Goal: Task Accomplishment & Management: Manage account settings

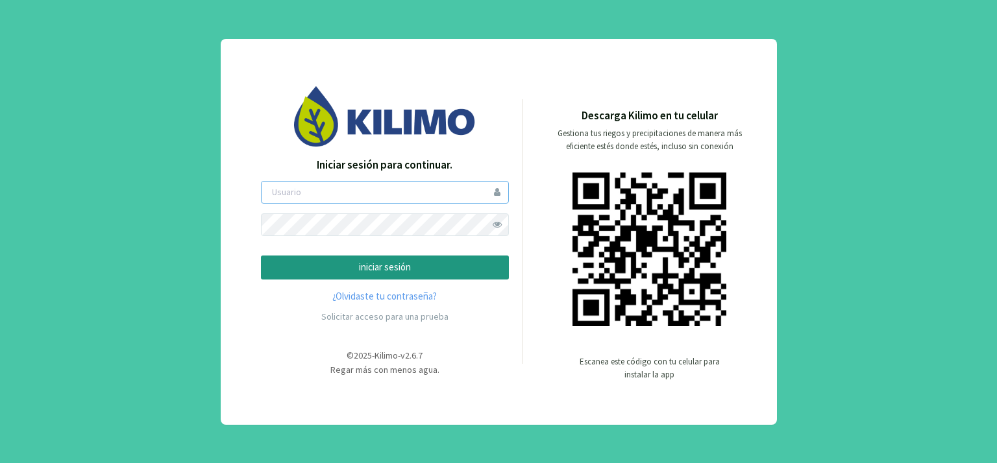
type input "[PERSON_NAME]"
click at [356, 258] on button "iniciar sesión" at bounding box center [385, 268] width 248 height 24
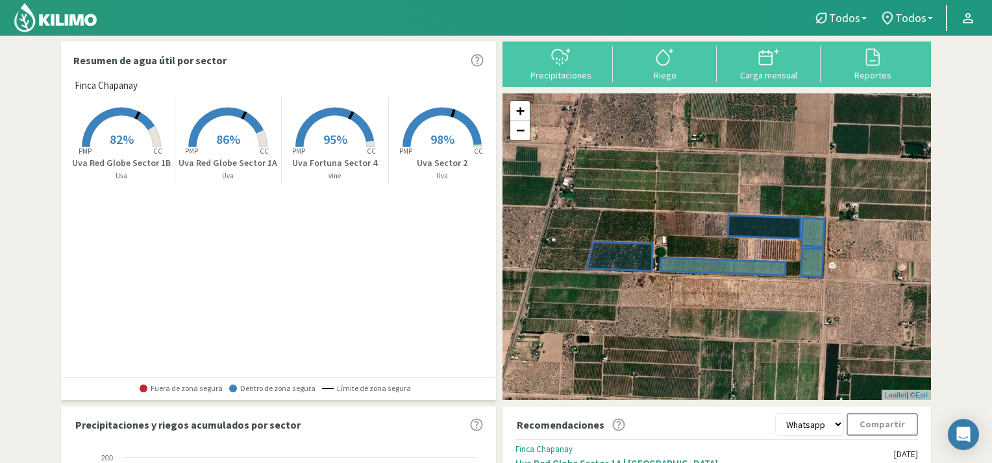
click at [435, 131] on span "98%" at bounding box center [442, 139] width 24 height 16
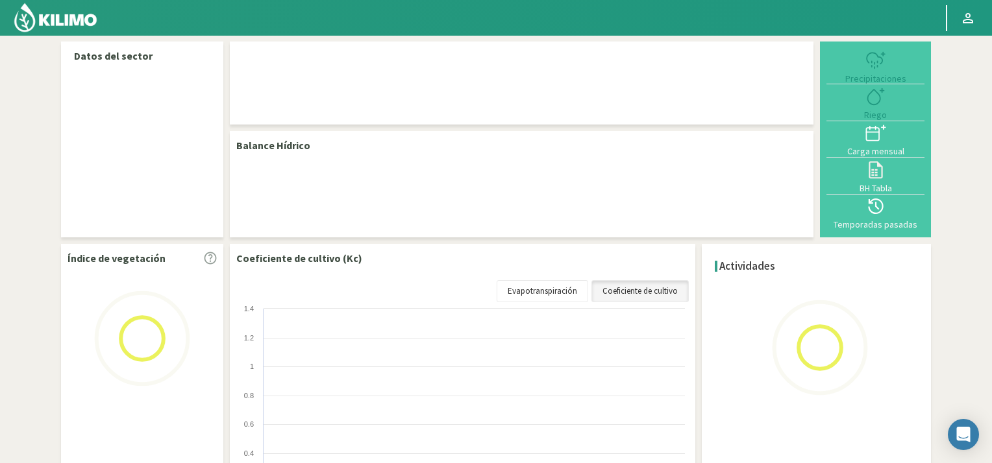
select select "3: Object"
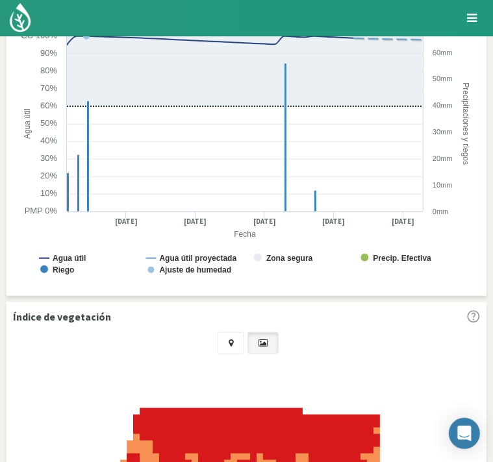
scroll to position [649, 0]
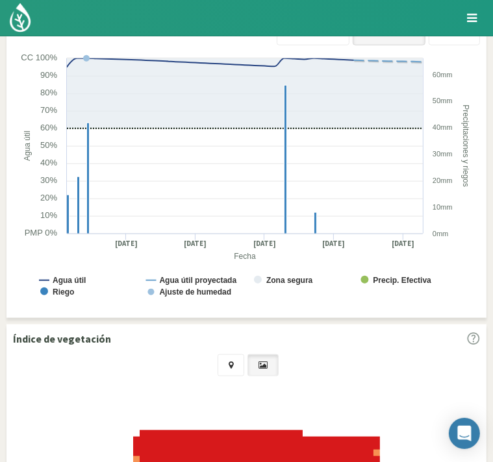
click at [0, 0] on img at bounding box center [0, 0] width 0 height 0
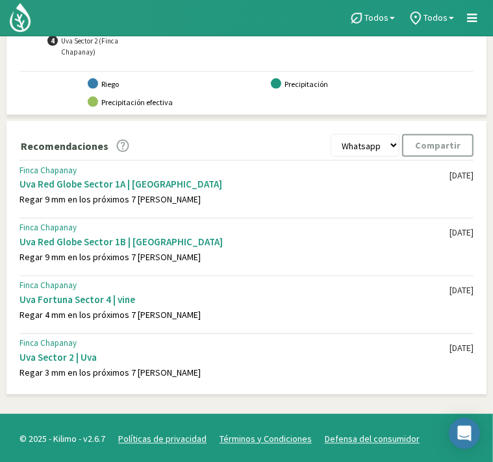
scroll to position [1088, 0]
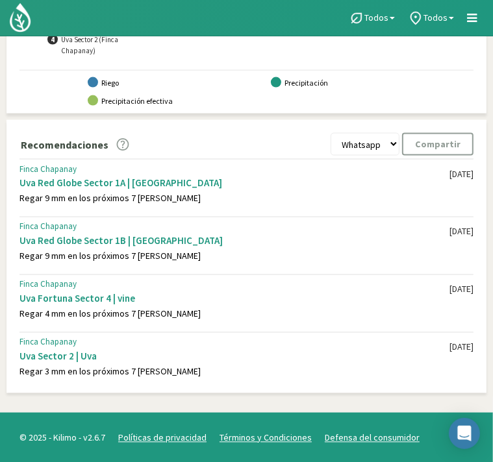
click at [262, 300] on div "Uva Fortuna Sector 4 | vine" at bounding box center [234, 299] width 430 height 12
click at [47, 300] on div "Uva Fortuna Sector 4 | vine" at bounding box center [234, 299] width 430 height 12
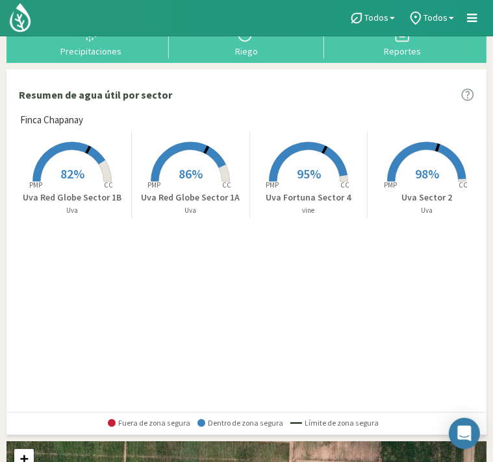
scroll to position [0, 0]
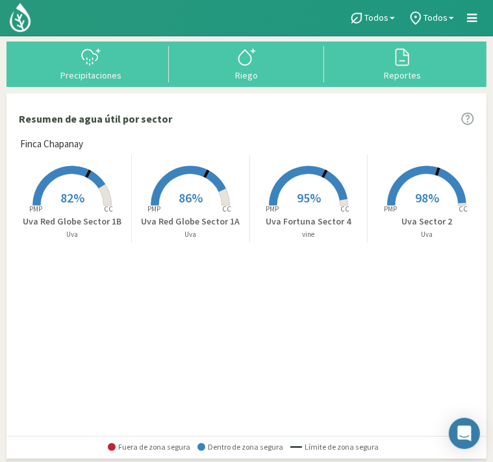
click at [312, 198] on span "95%" at bounding box center [309, 197] width 24 height 16
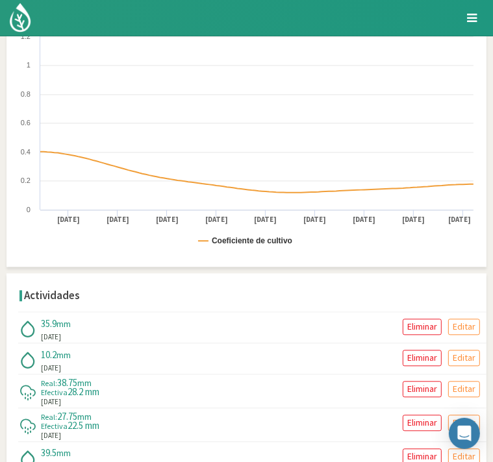
scroll to position [1428, 0]
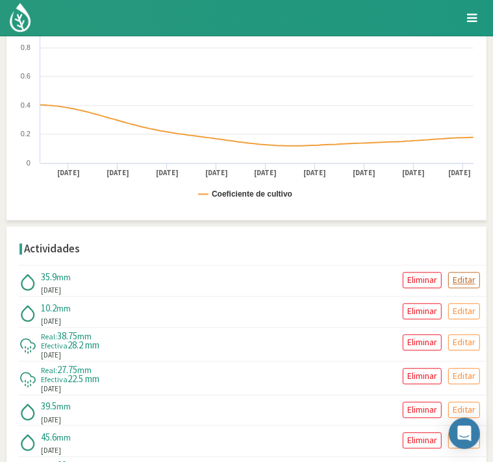
click at [470, 278] on p "Editar" at bounding box center [463, 280] width 23 height 15
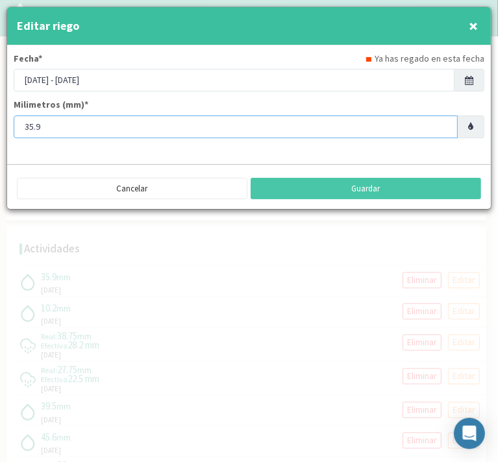
drag, startPoint x: 40, startPoint y: 122, endPoint x: -8, endPoint y: 132, distance: 49.1
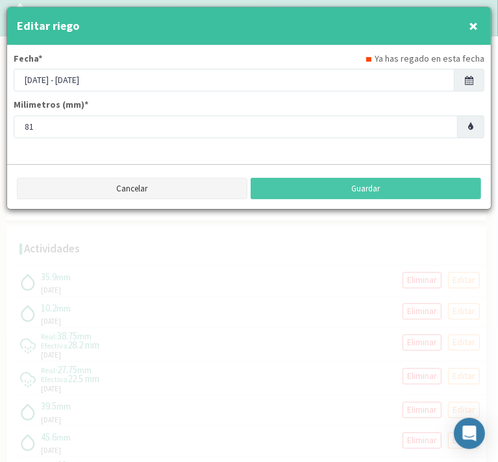
click at [145, 184] on button "Cancelar" at bounding box center [132, 189] width 230 height 22
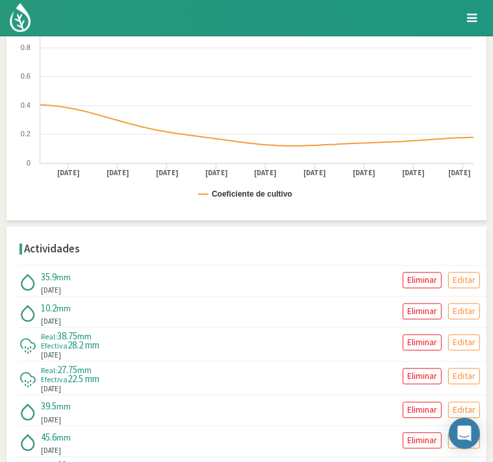
click at [228, 285] on div "35.9 mm [DATE] Eliminar Editar" at bounding box center [252, 280] width 468 height 31
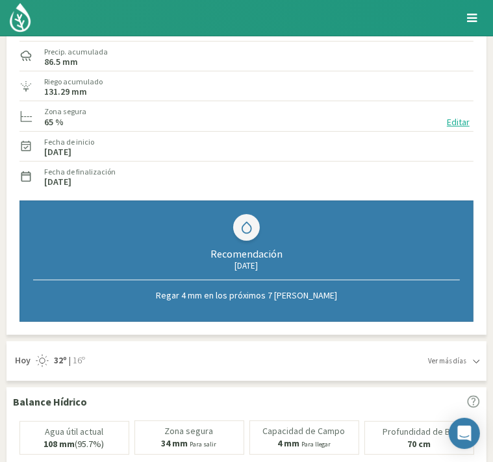
scroll to position [0, 0]
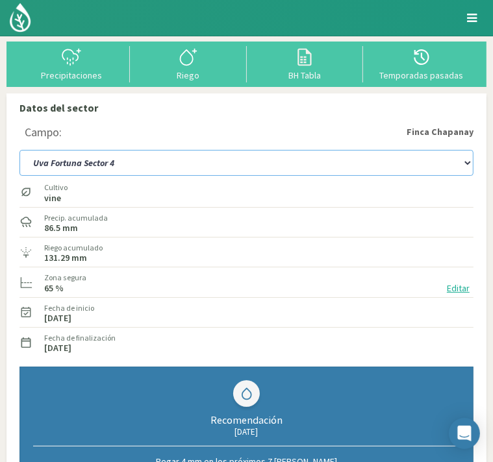
click at [464, 162] on select "Uva Fortuna Sector [GEOGRAPHIC_DATA] Sector 1B Uva Sector 2" at bounding box center [246, 163] width 454 height 26
click at [19, 150] on select "Uva Fortuna Sector [GEOGRAPHIC_DATA] Sector 1B Uva Sector 2" at bounding box center [246, 163] width 454 height 26
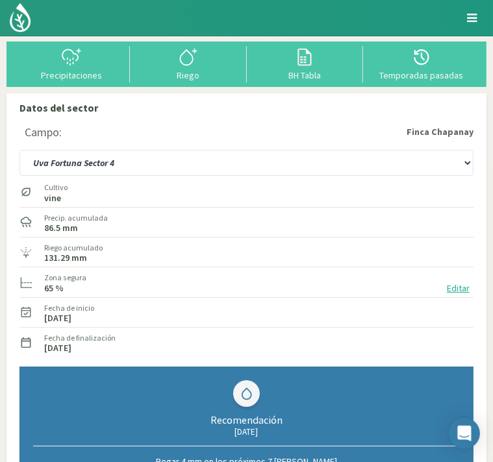
click at [389, 258] on div "Riego acumulado 131.29 mm" at bounding box center [246, 252] width 454 height 28
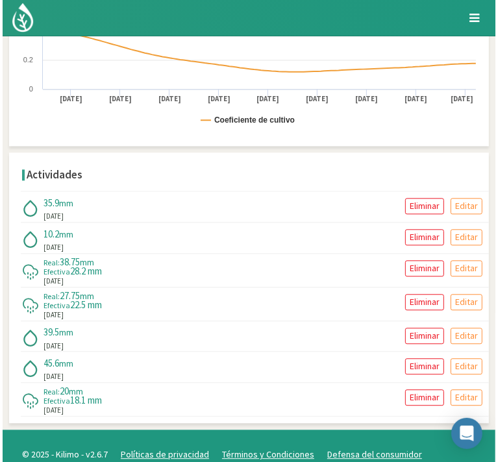
scroll to position [1515, 0]
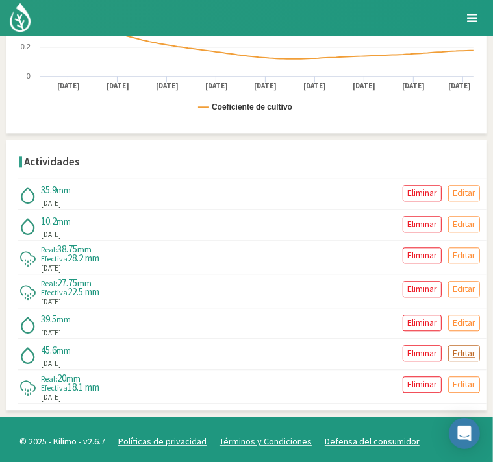
click at [467, 348] on p "Editar" at bounding box center [463, 353] width 23 height 15
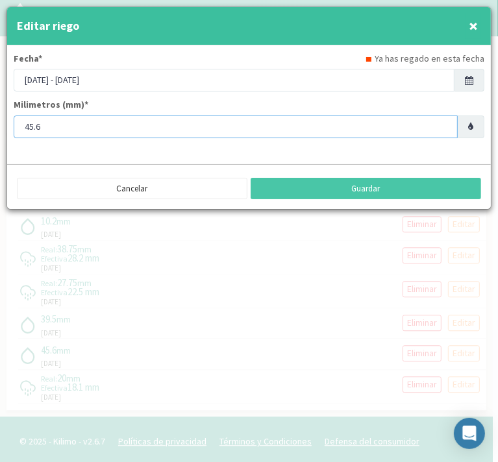
drag, startPoint x: 44, startPoint y: 121, endPoint x: -8, endPoint y: 127, distance: 52.8
type input "39"
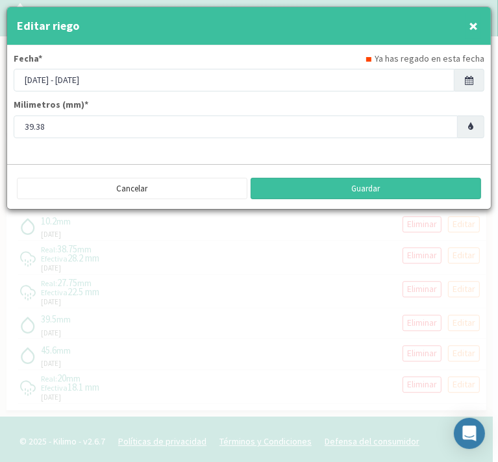
click at [361, 189] on button "Guardar" at bounding box center [366, 189] width 230 height 22
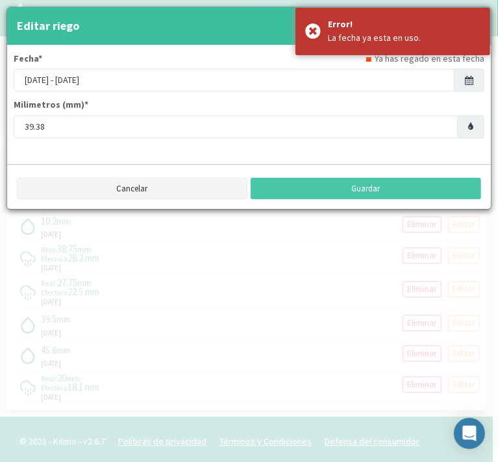
click at [153, 186] on button "Cancelar" at bounding box center [132, 189] width 230 height 22
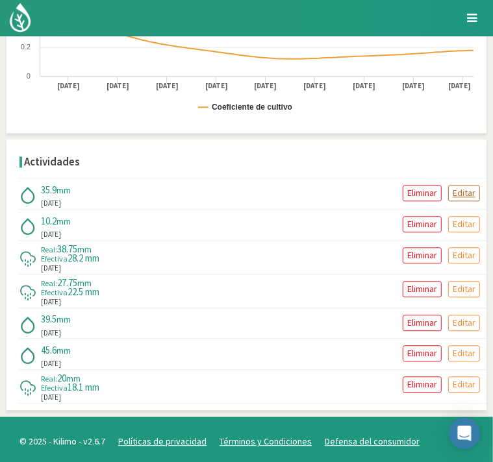
click at [474, 186] on p "Editar" at bounding box center [463, 193] width 23 height 15
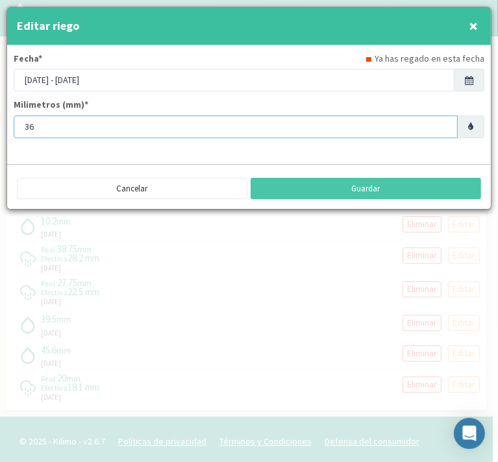
click at [443, 121] on input "36" at bounding box center [236, 127] width 444 height 23
click at [443, 121] on input "37" at bounding box center [236, 127] width 444 height 23
click at [443, 121] on input "38" at bounding box center [236, 127] width 444 height 23
click at [443, 121] on input "39" at bounding box center [236, 127] width 444 height 23
click at [443, 121] on input "40" at bounding box center [236, 127] width 444 height 23
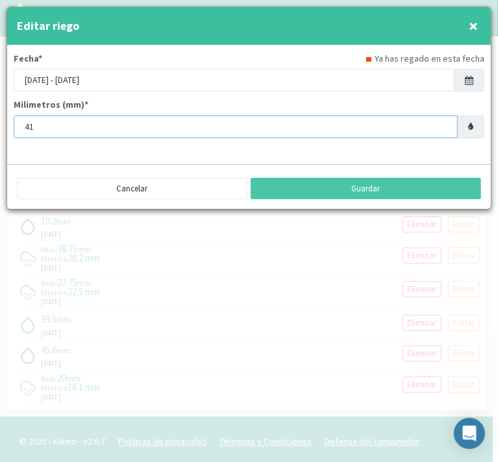
click at [443, 121] on input "41" at bounding box center [236, 127] width 444 height 23
click at [443, 121] on input "42" at bounding box center [236, 127] width 444 height 23
click at [443, 121] on input "44" at bounding box center [236, 127] width 444 height 23
click at [443, 121] on input "45" at bounding box center [236, 127] width 444 height 23
type input "46"
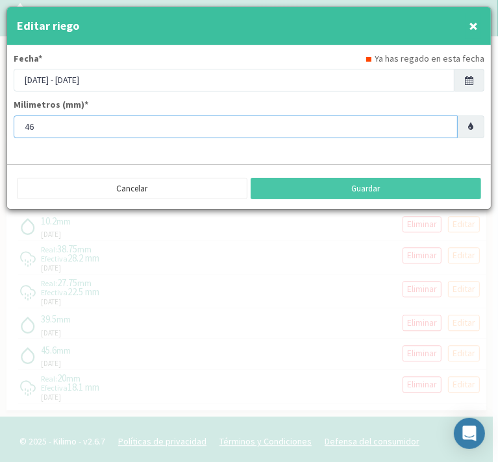
click at [443, 121] on input "46" at bounding box center [236, 127] width 444 height 23
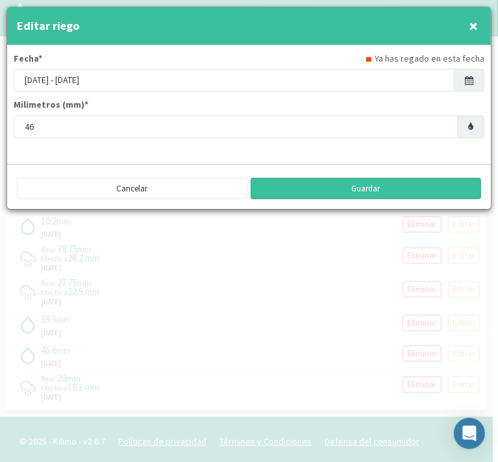
click at [387, 186] on button "Guardar" at bounding box center [366, 189] width 230 height 22
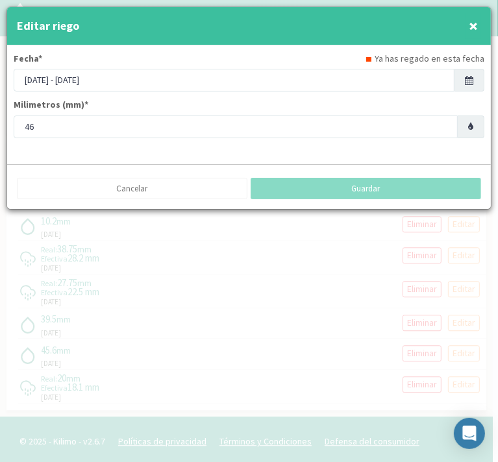
drag, startPoint x: 192, startPoint y: 395, endPoint x: 195, endPoint y: 389, distance: 7.0
click at [195, 389] on div at bounding box center [249, 231] width 498 height 462
click at [226, 315] on div at bounding box center [249, 231] width 498 height 462
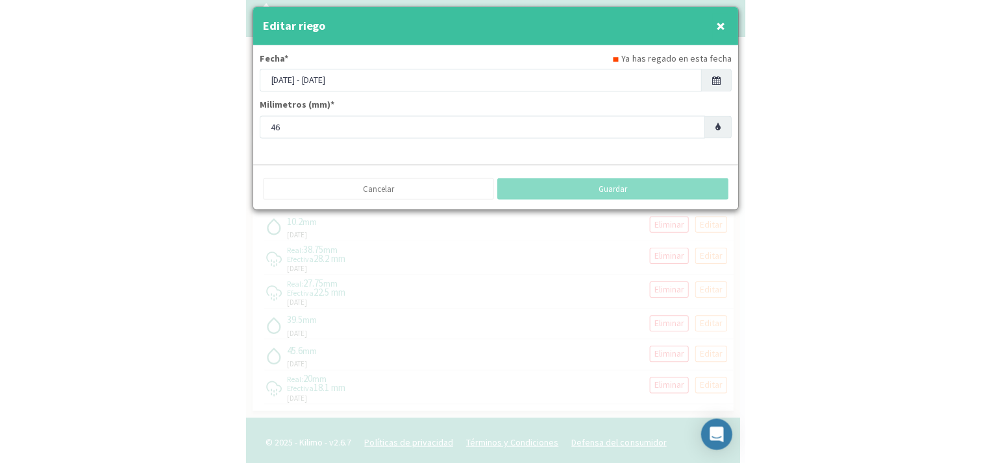
scroll to position [394, 0]
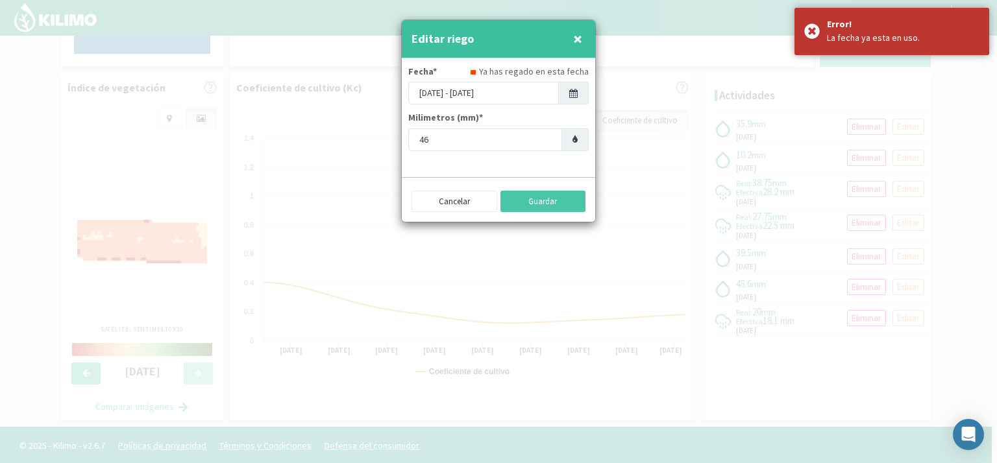
click at [576, 54] on div "Editar riego ×" at bounding box center [498, 39] width 193 height 38
click at [846, 141] on div at bounding box center [498, 231] width 997 height 463
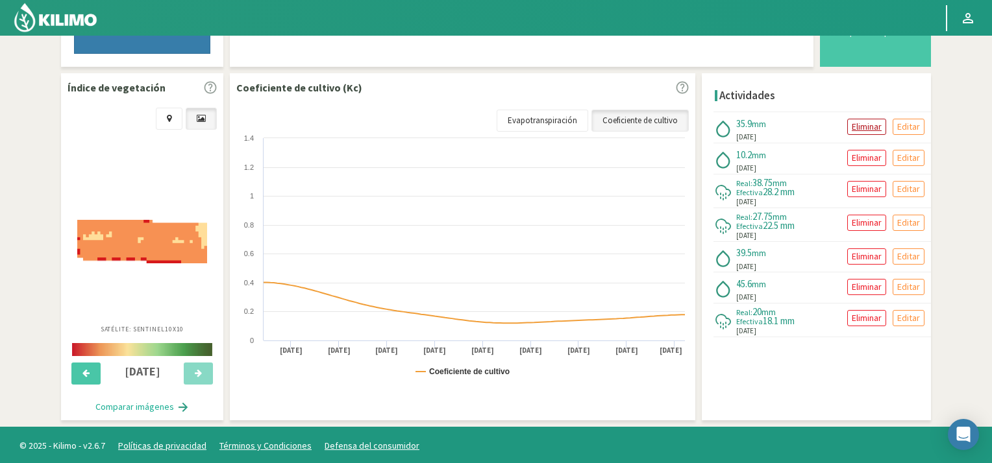
click at [862, 122] on p "Eliminar" at bounding box center [866, 126] width 30 height 15
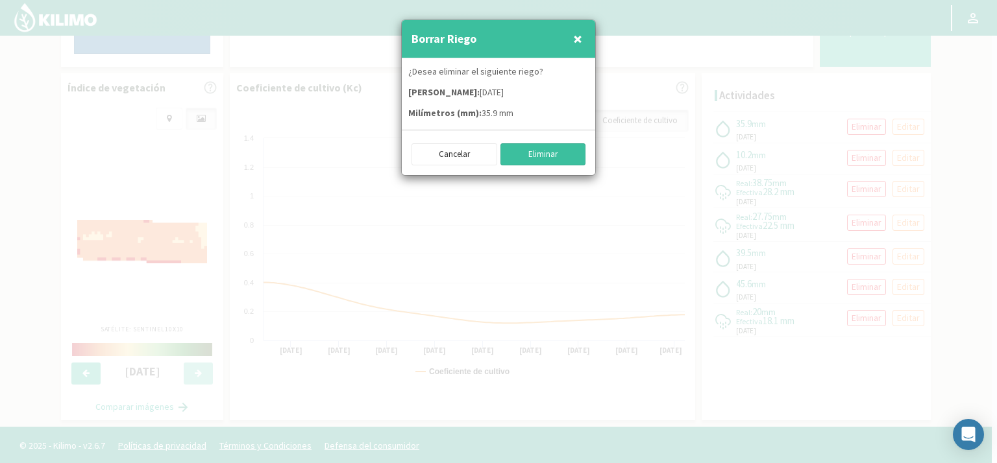
click at [537, 151] on button "Eliminar" at bounding box center [543, 154] width 86 height 22
click at [553, 146] on button "Eliminar" at bounding box center [543, 154] width 86 height 22
click at [546, 152] on button "Eliminar" at bounding box center [543, 154] width 86 height 22
click at [448, 150] on button "Cancelar" at bounding box center [454, 154] width 86 height 22
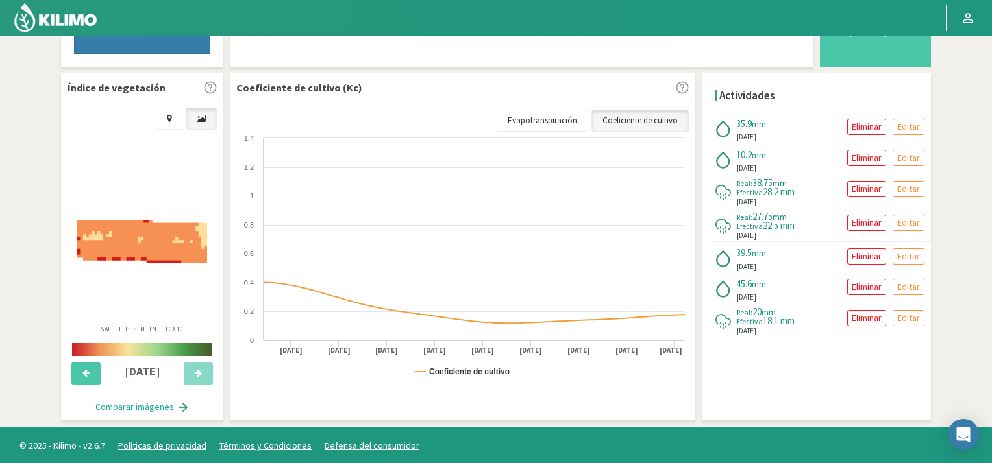
click at [972, 285] on section "Datos del sector Campo: Finca Chapanay Uva Fortuna Sector 4 [GEOGRAPHIC_DATA] C…" at bounding box center [496, 34] width 992 height 785
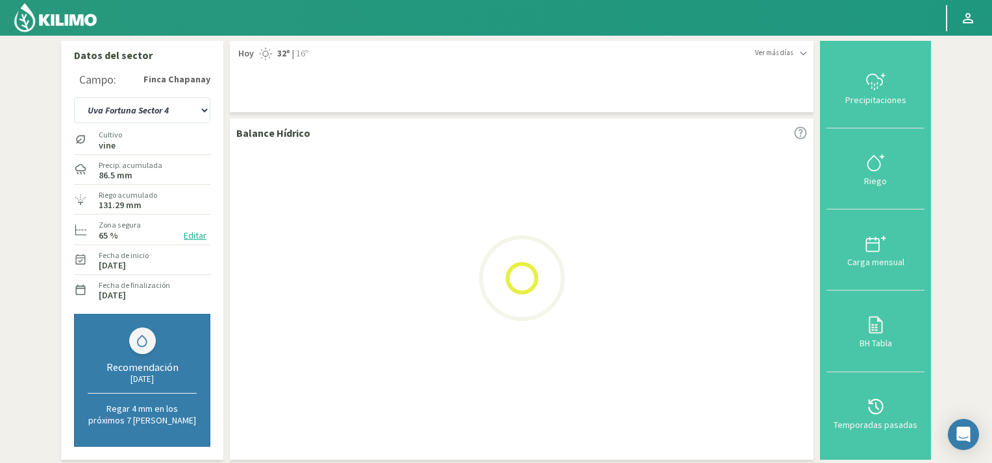
scroll to position [0, 0]
click at [738, 260] on div at bounding box center [521, 279] width 570 height 260
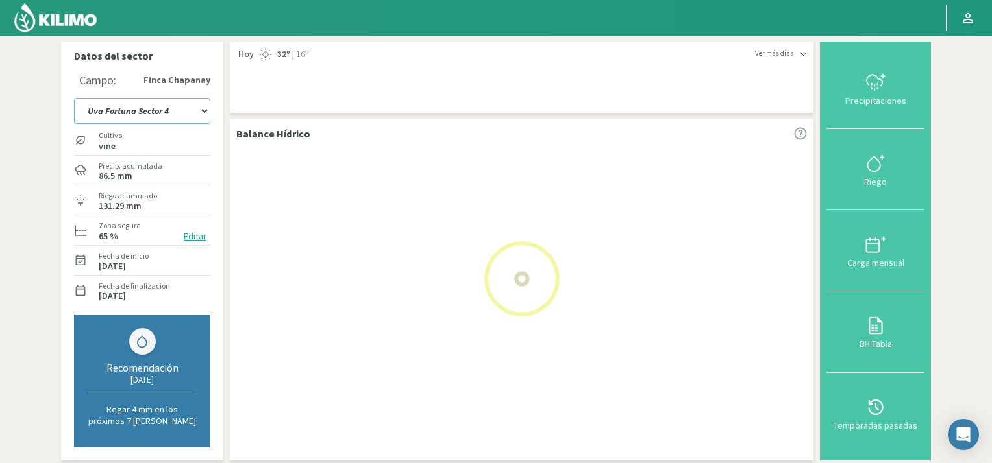
click at [205, 117] on select "Uva Fortuna Sector [GEOGRAPHIC_DATA] Sector 1B Uva Sector 2" at bounding box center [142, 111] width 136 height 26
click at [74, 98] on select "Uva Fortuna Sector [GEOGRAPHIC_DATA] Sector 1B Uva Sector 2" at bounding box center [142, 111] width 136 height 26
select select "0: Object"
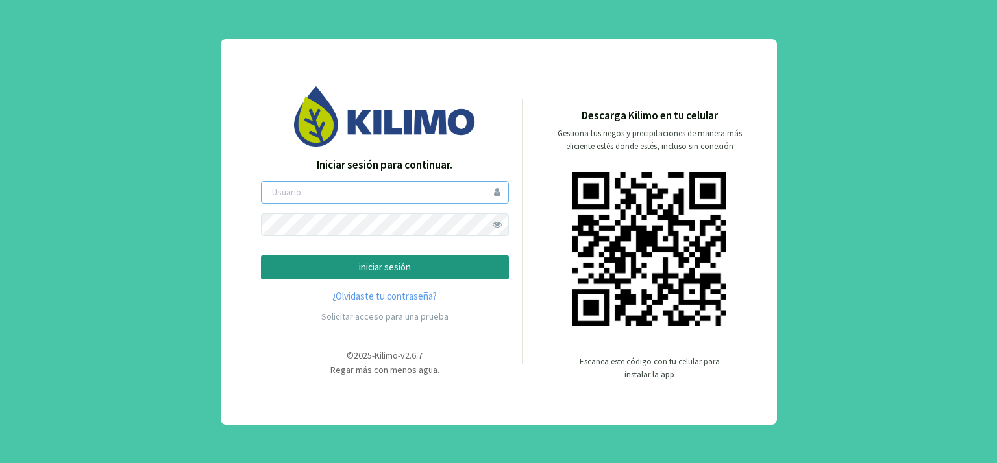
type input "[PERSON_NAME]"
click at [368, 262] on p "iniciar sesión" at bounding box center [385, 267] width 226 height 15
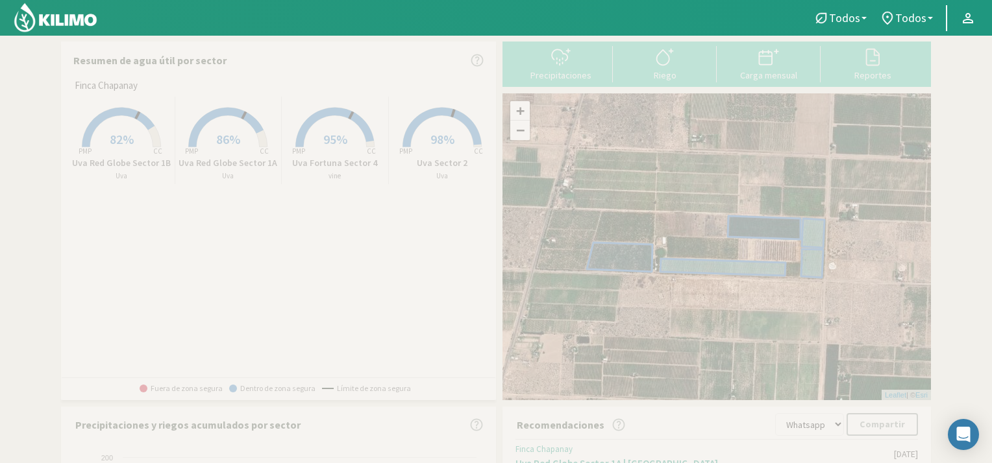
click at [337, 129] on rect at bounding box center [335, 149] width 104 height 104
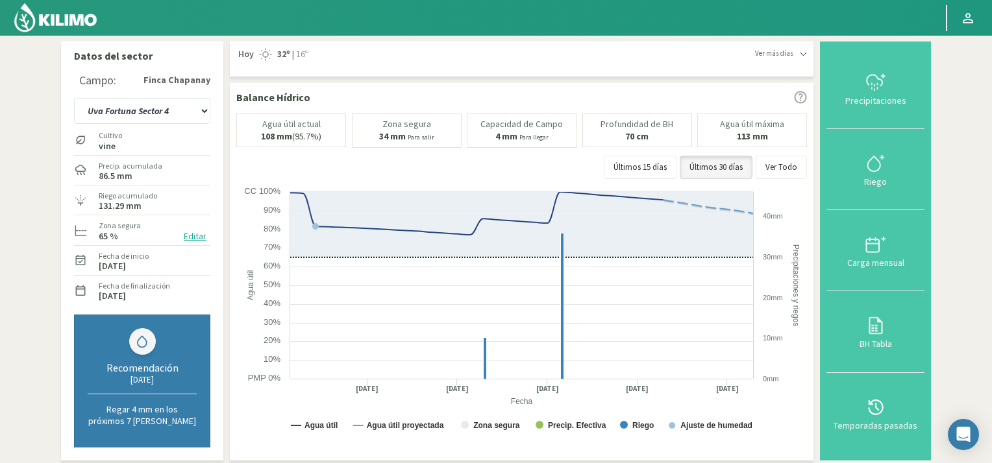
click at [974, 243] on section "Datos del sector Campo: Finca Chapanay Uva Fortuna Sector 4 Uva Red Globe Secto…" at bounding box center [496, 428] width 992 height 785
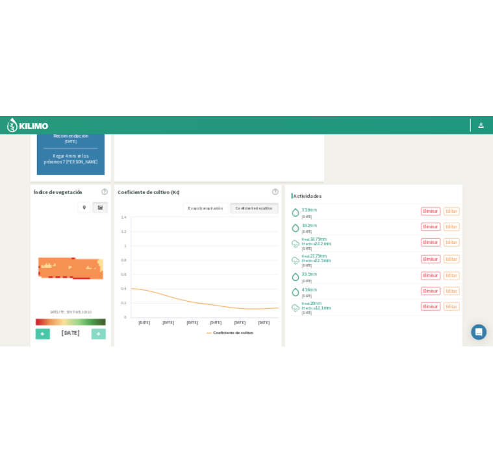
scroll to position [182, 0]
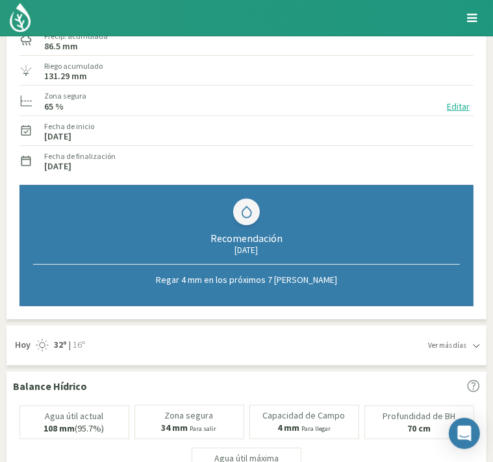
click at [437, 208] on div "Recomendación 29/09/2025 Regar 4 mm en los próximos 7 días" at bounding box center [246, 245] width 454 height 121
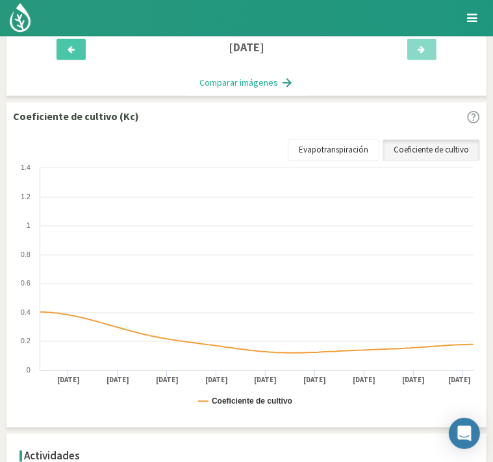
scroll to position [1515, 0]
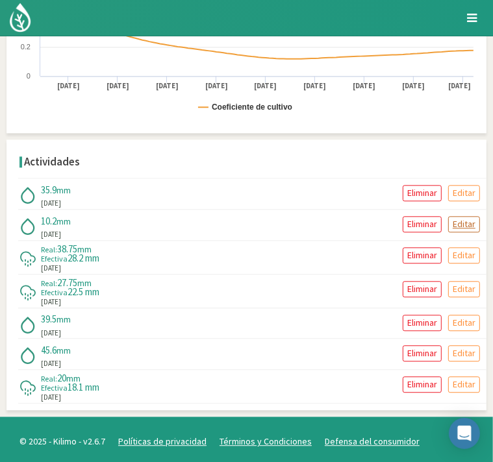
click at [471, 217] on p "Editar" at bounding box center [463, 224] width 23 height 15
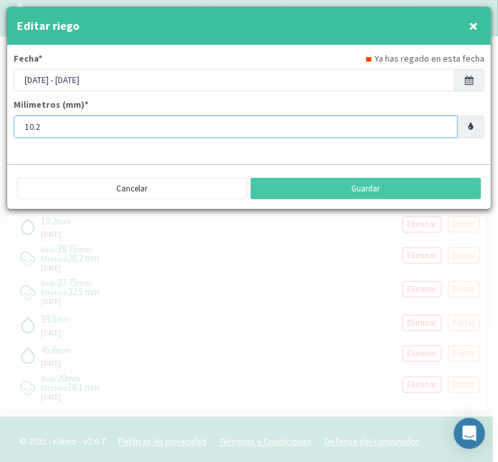
click at [69, 127] on input "10.2" at bounding box center [236, 127] width 444 height 23
type input "1"
type input "7"
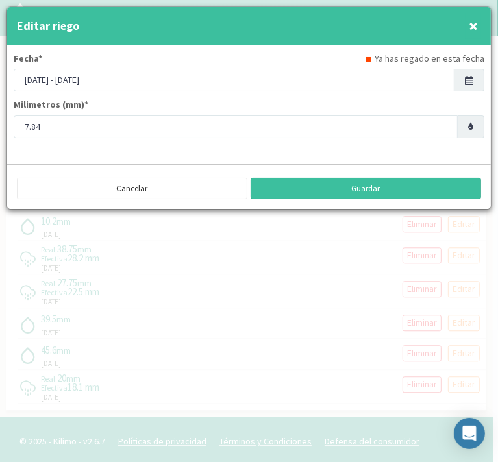
click at [324, 181] on button "Guardar" at bounding box center [366, 189] width 230 height 22
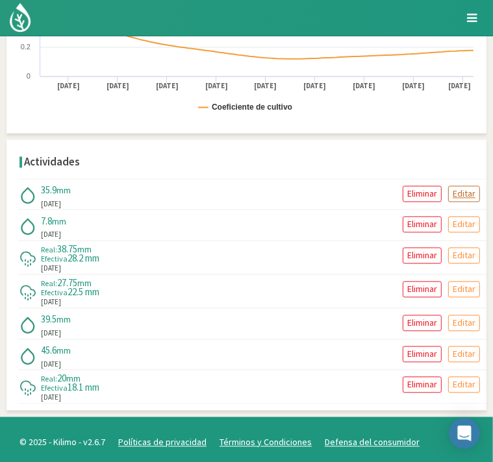
click at [467, 189] on p "Editar" at bounding box center [463, 193] width 23 height 15
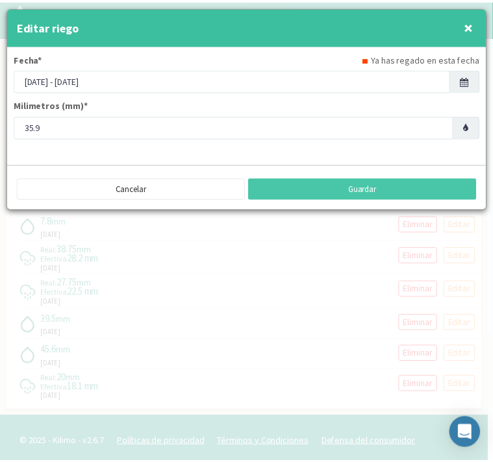
scroll to position [1514, 0]
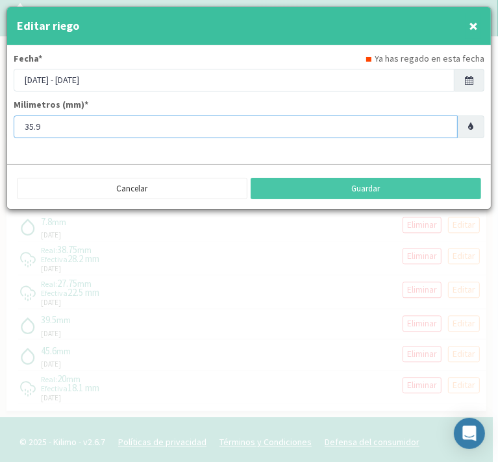
click at [79, 123] on input "35.9" at bounding box center [236, 127] width 444 height 23
click at [444, 124] on input "36" at bounding box center [236, 127] width 444 height 23
click at [444, 124] on input "37" at bounding box center [236, 127] width 444 height 23
click at [444, 124] on input "38" at bounding box center [236, 127] width 444 height 23
click at [444, 124] on input "39" at bounding box center [236, 127] width 444 height 23
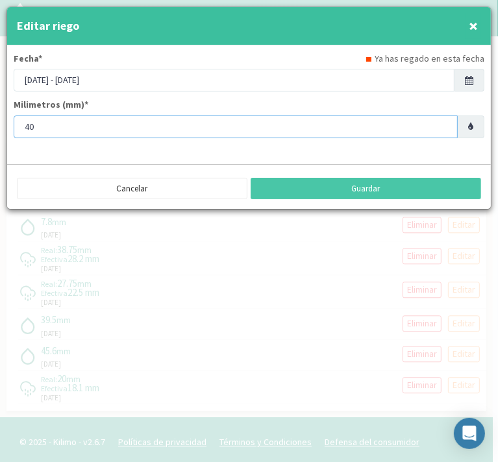
click at [444, 124] on input "40" at bounding box center [236, 127] width 444 height 23
click at [444, 124] on input "41" at bounding box center [236, 127] width 444 height 23
click at [444, 124] on input "42" at bounding box center [236, 127] width 444 height 23
click at [444, 124] on input "43" at bounding box center [236, 127] width 444 height 23
click at [444, 124] on input "44" at bounding box center [236, 127] width 444 height 23
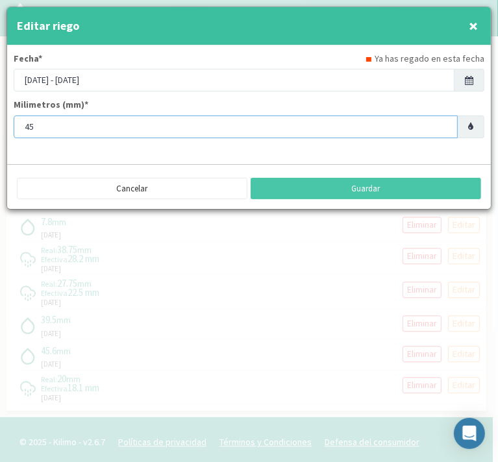
click at [444, 124] on input "45" at bounding box center [236, 127] width 444 height 23
type input "46"
click at [441, 123] on input "46" at bounding box center [236, 127] width 444 height 23
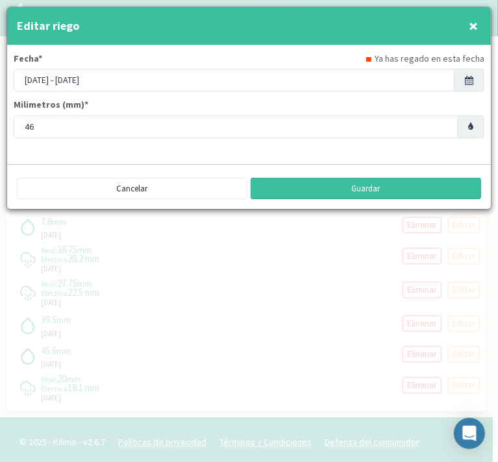
click at [368, 185] on button "Guardar" at bounding box center [366, 189] width 230 height 22
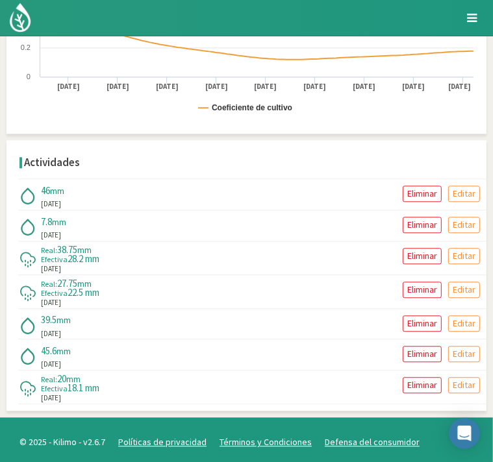
click at [234, 183] on div "46 mm 23/09/2025 Eliminar Editar" at bounding box center [252, 194] width 468 height 31
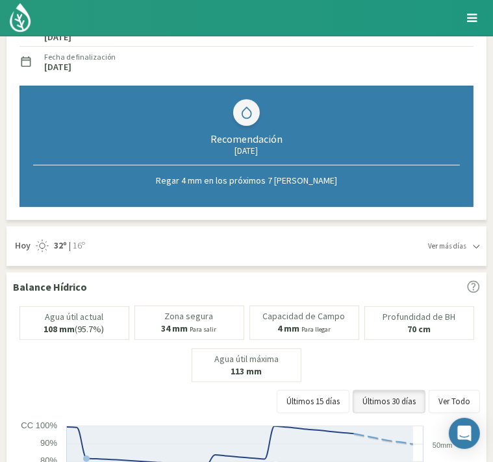
scroll to position [0, 0]
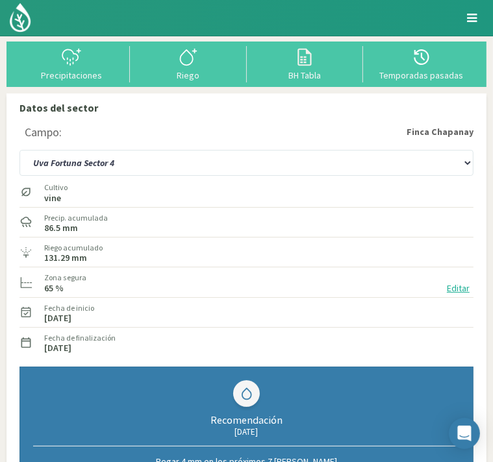
click at [0, 0] on img at bounding box center [0, 0] width 0 height 0
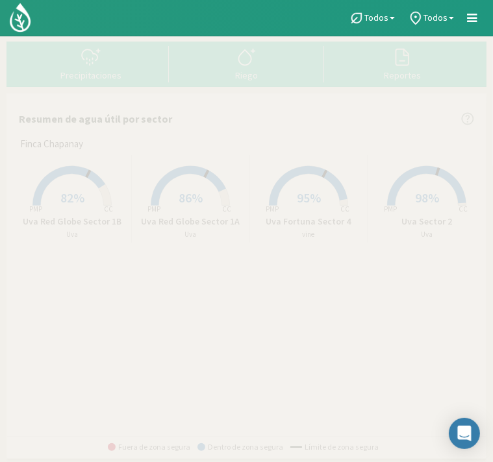
click at [189, 194] on span "86%" at bounding box center [190, 197] width 24 height 16
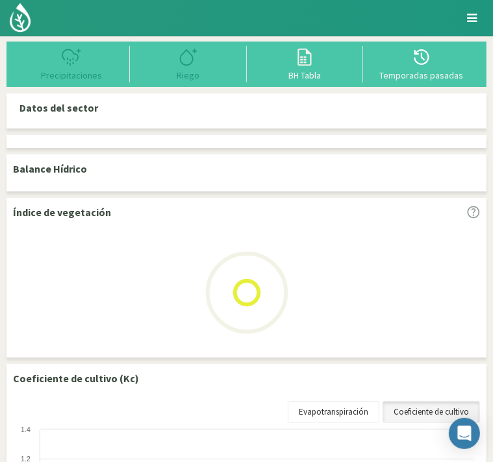
select select "1: Object"
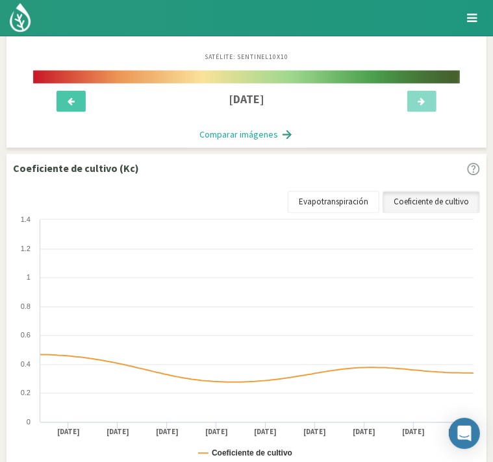
scroll to position [1484, 0]
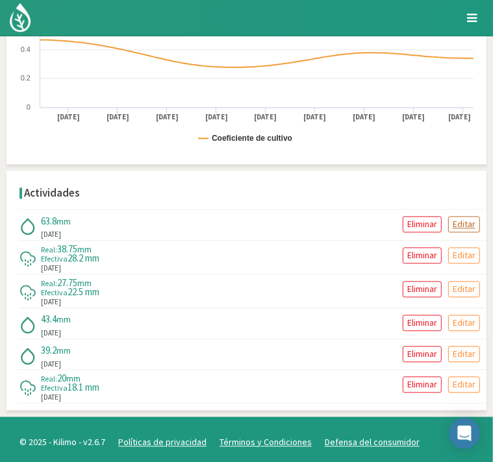
click at [467, 220] on p "Editar" at bounding box center [463, 224] width 23 height 15
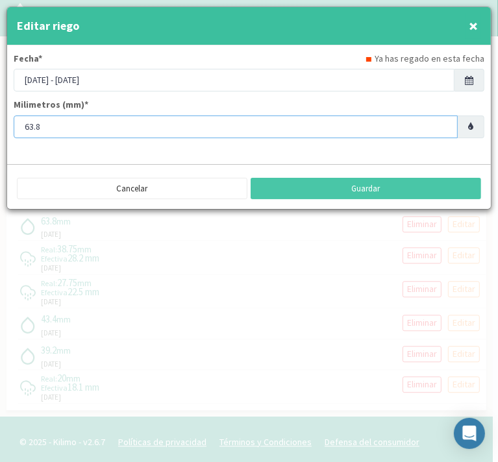
click at [256, 128] on input "63.8" at bounding box center [236, 127] width 444 height 23
type input "6"
type input "32"
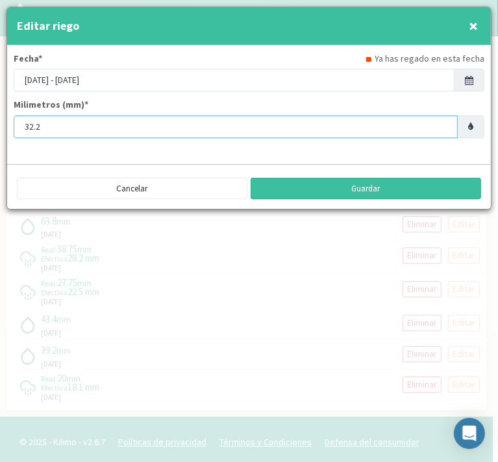
type input "32.2"
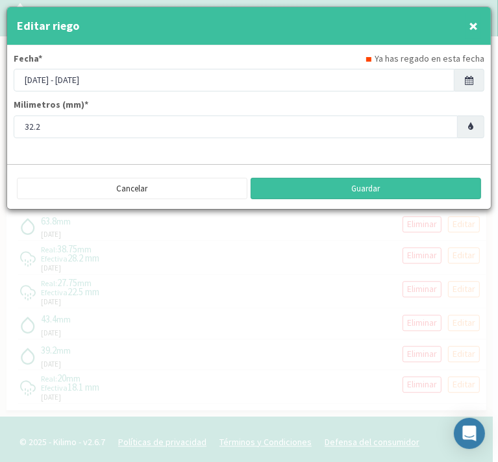
click at [376, 187] on button "Guardar" at bounding box center [366, 189] width 230 height 22
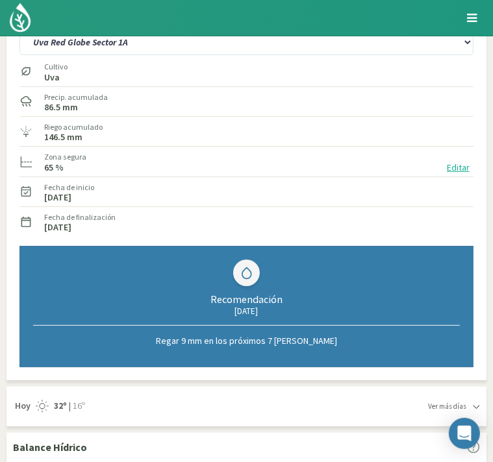
scroll to position [0, 0]
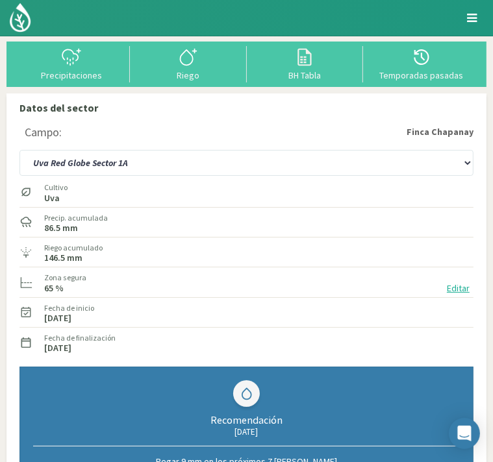
click at [0, 0] on img at bounding box center [0, 0] width 0 height 0
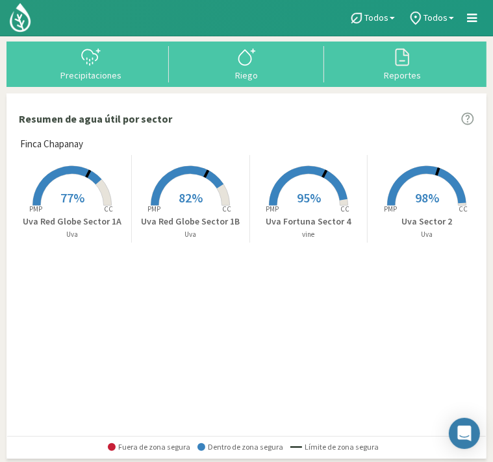
click at [194, 191] on span "82%" at bounding box center [190, 197] width 24 height 16
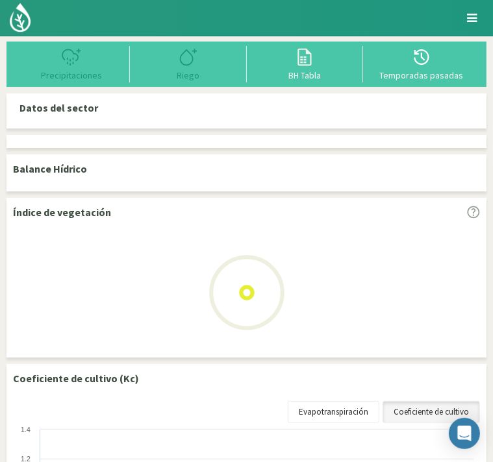
select select "2: Object"
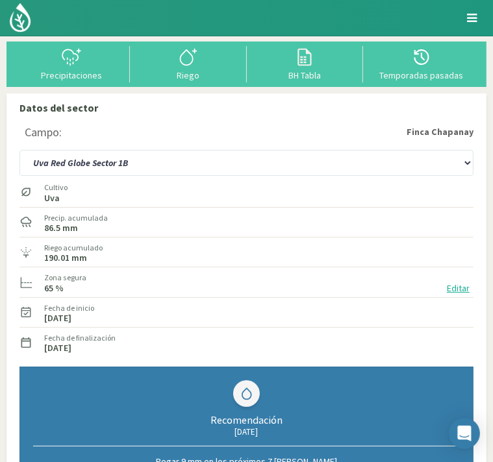
click at [306, 245] on div "Riego acumulado 190.01 mm" at bounding box center [246, 252] width 454 height 28
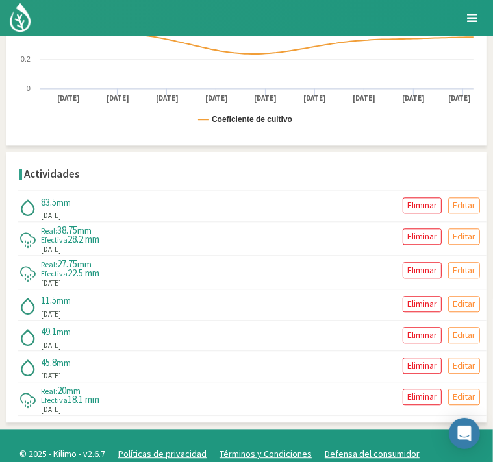
scroll to position [1528, 0]
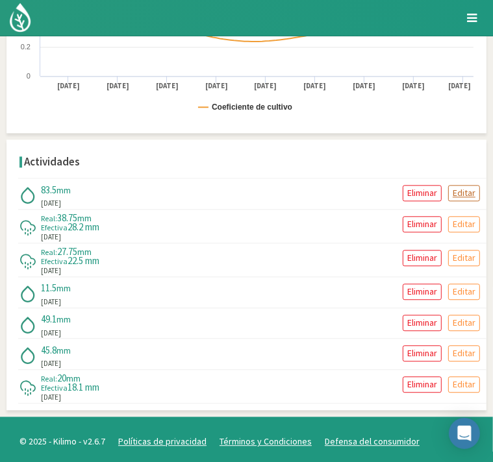
click at [467, 191] on p "Editar" at bounding box center [463, 193] width 23 height 15
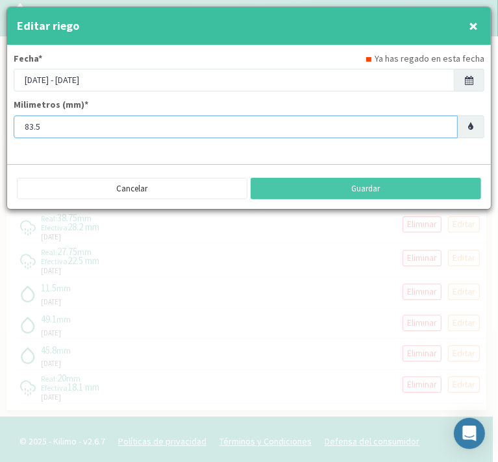
click at [216, 124] on input "83.5" at bounding box center [236, 127] width 444 height 23
type input "8"
type input "42"
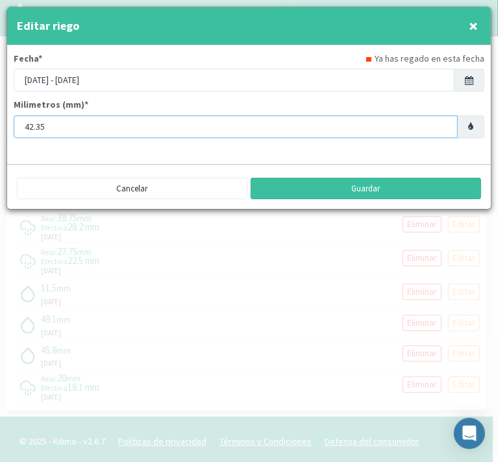
type input "42.35"
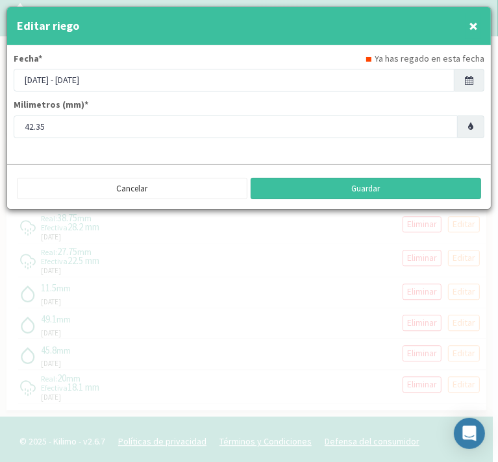
click at [403, 186] on button "Guardar" at bounding box center [366, 189] width 230 height 22
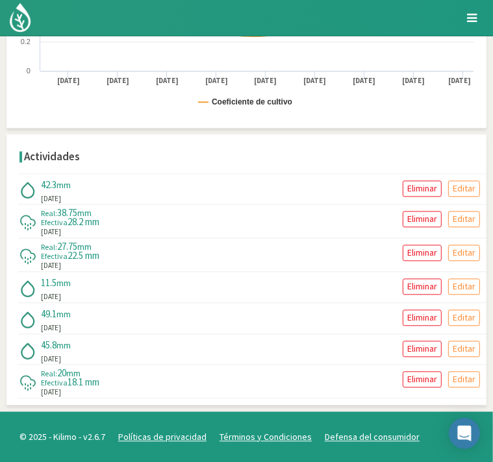
click at [0, 0] on img at bounding box center [0, 0] width 0 height 0
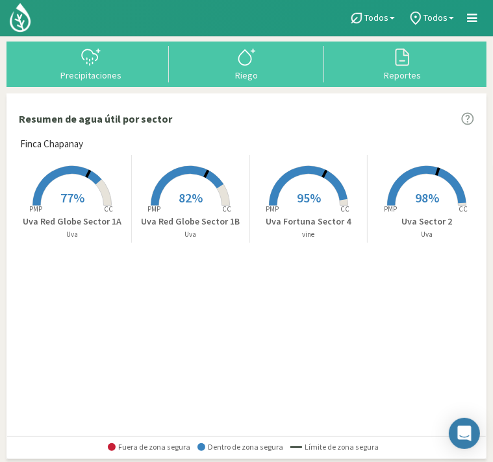
click at [428, 184] on rect at bounding box center [426, 207] width 104 height 104
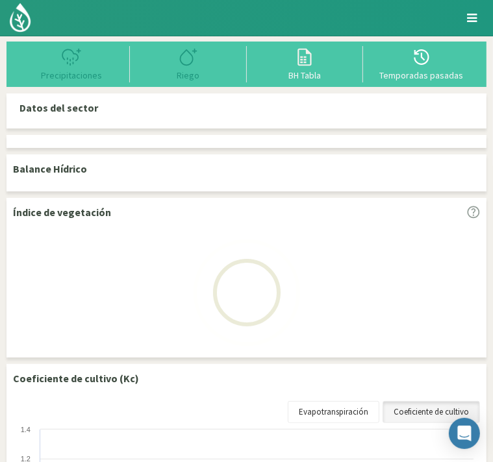
select select "3: Object"
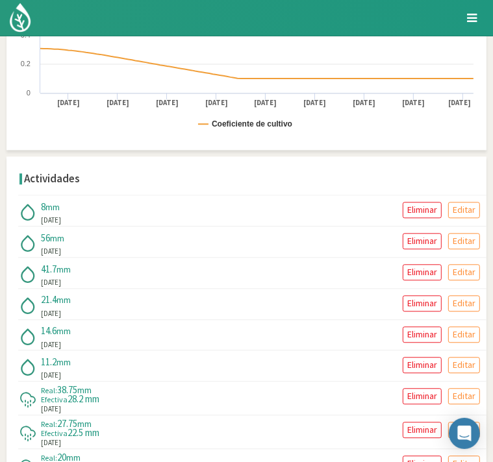
scroll to position [1570, 0]
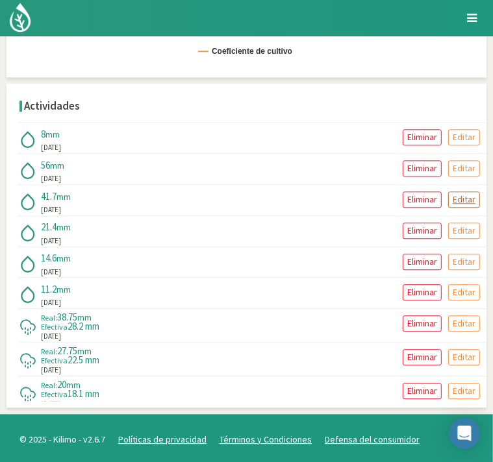
click at [463, 195] on p "Editar" at bounding box center [463, 199] width 23 height 15
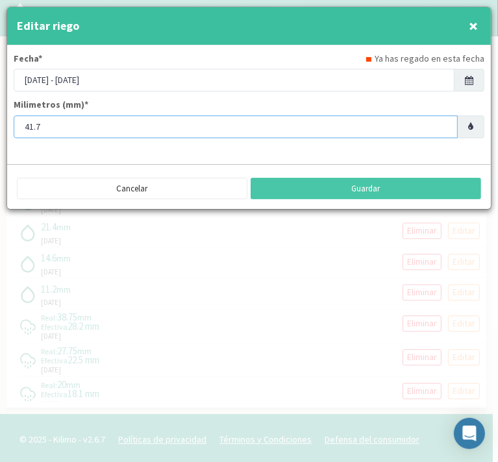
drag, startPoint x: 86, startPoint y: 128, endPoint x: -24, endPoint y: 118, distance: 110.8
type input "20"
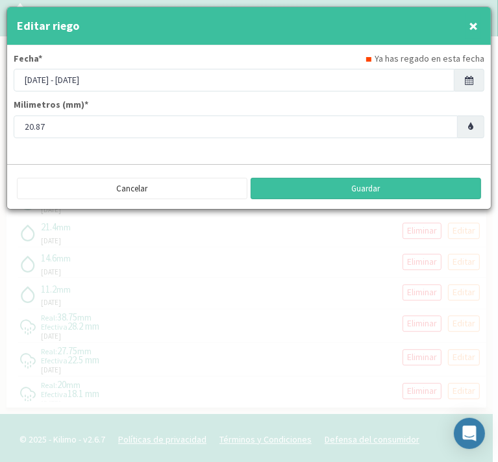
click at [379, 189] on button "Guardar" at bounding box center [366, 189] width 230 height 22
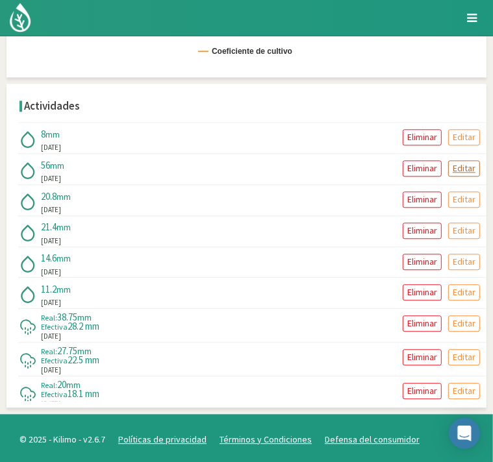
click at [468, 161] on p "Editar" at bounding box center [463, 168] width 23 height 15
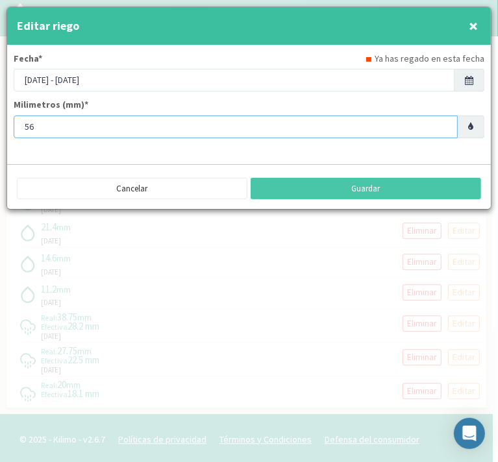
drag, startPoint x: 37, startPoint y: 127, endPoint x: 14, endPoint y: 127, distance: 22.7
click at [14, 127] on input "56" at bounding box center [236, 127] width 444 height 23
type input "45"
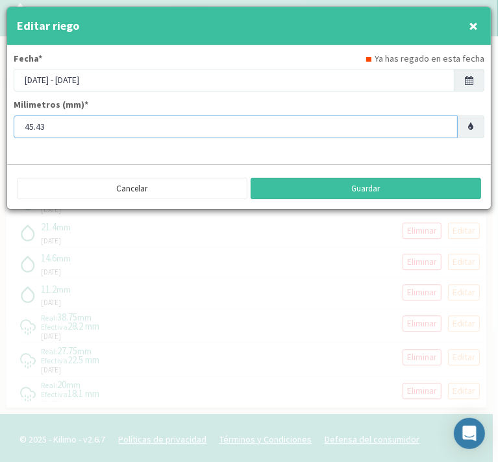
type input "45.43"
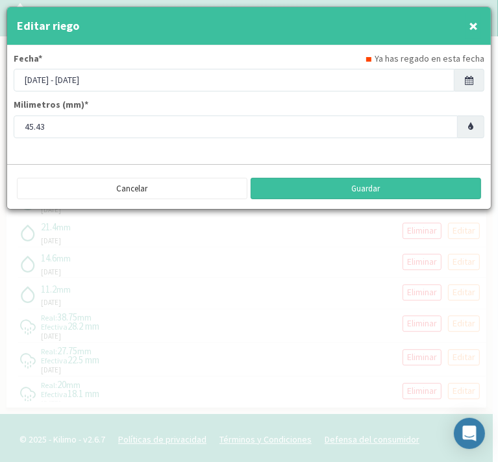
click at [337, 187] on button "Guardar" at bounding box center [366, 189] width 230 height 22
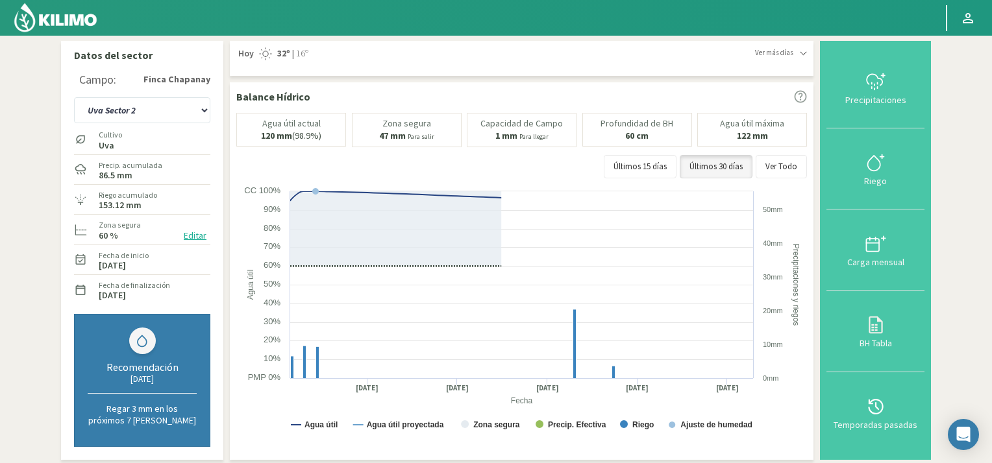
scroll to position [0, 0]
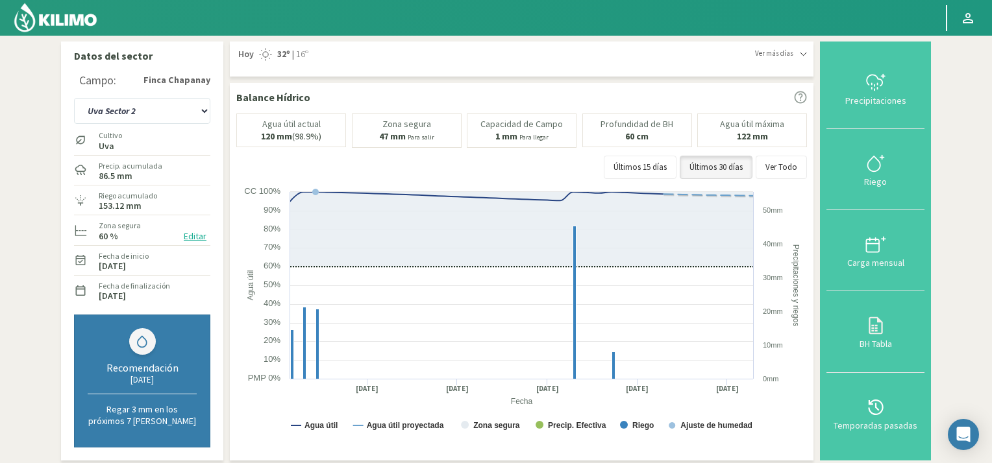
click at [18, 18] on img at bounding box center [55, 17] width 85 height 31
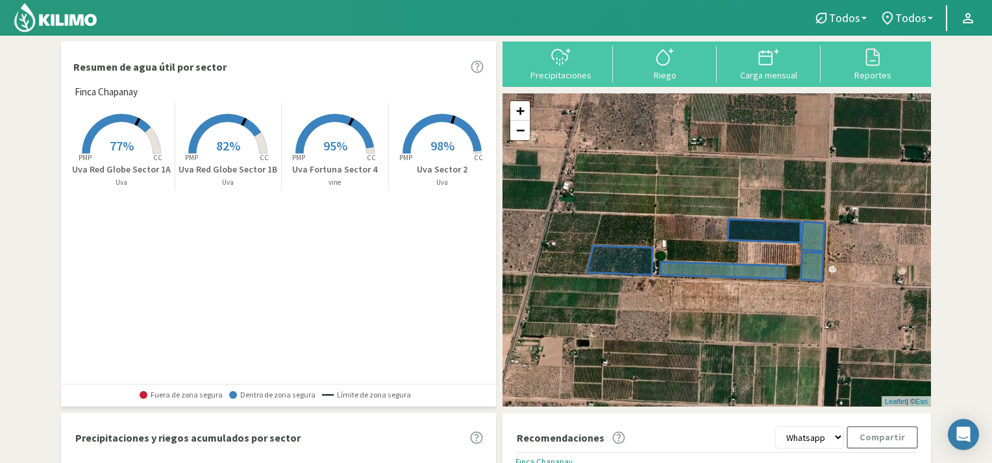
click at [228, 134] on rect at bounding box center [228, 155] width 104 height 104
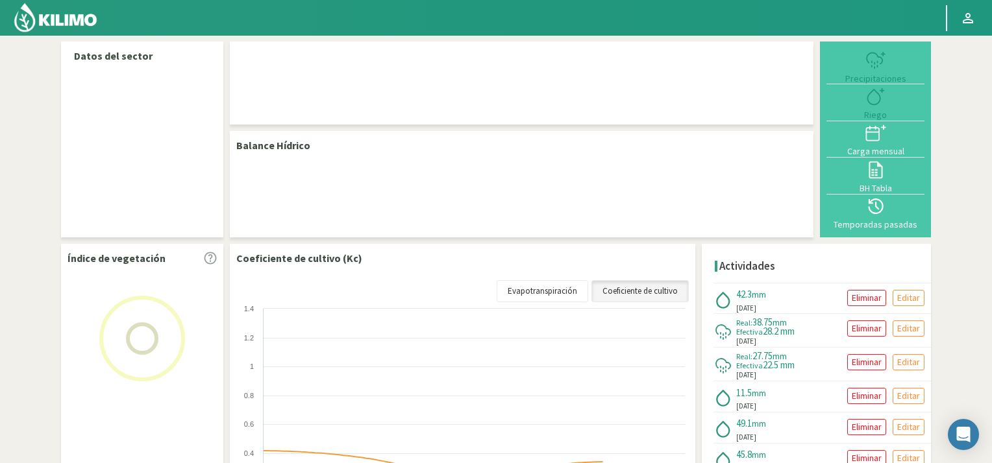
select select "2: Object"
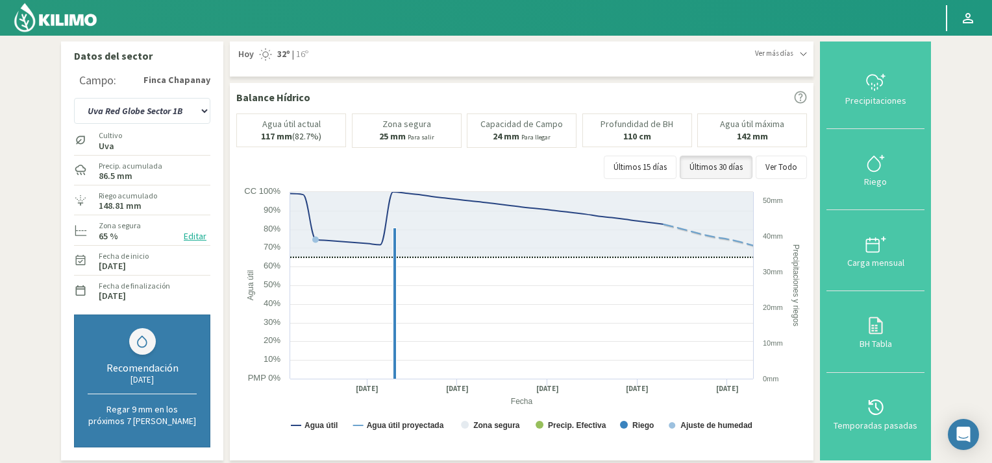
click at [945, 241] on section "Datos del sector Campo: Finca Chapanay Uva Fortuna Sector 4 Uva Red Globe Secto…" at bounding box center [496, 435] width 992 height 798
click at [26, 19] on img at bounding box center [55, 17] width 85 height 31
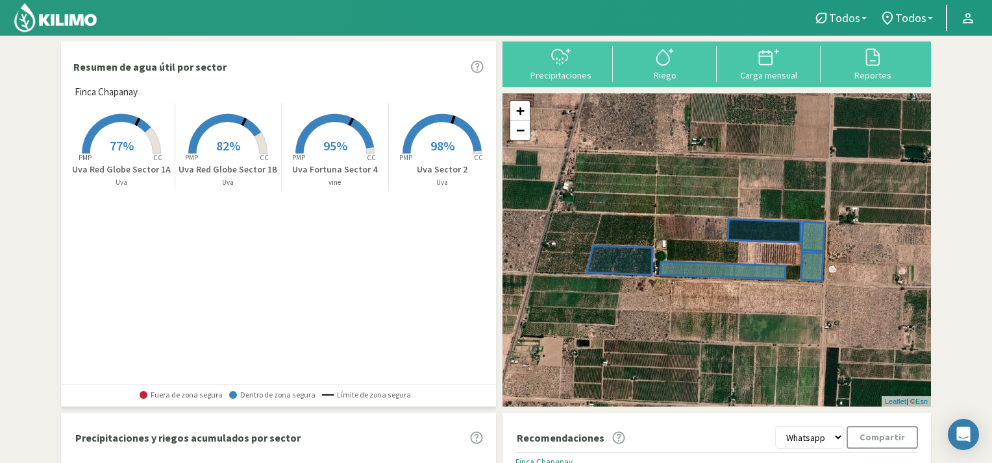
click at [114, 145] on span "77%" at bounding box center [122, 146] width 24 height 16
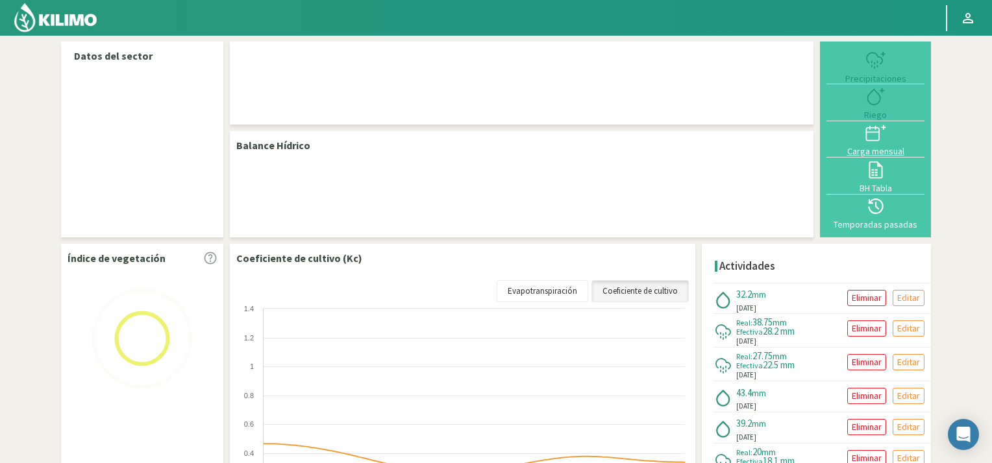
select select "1: Object"
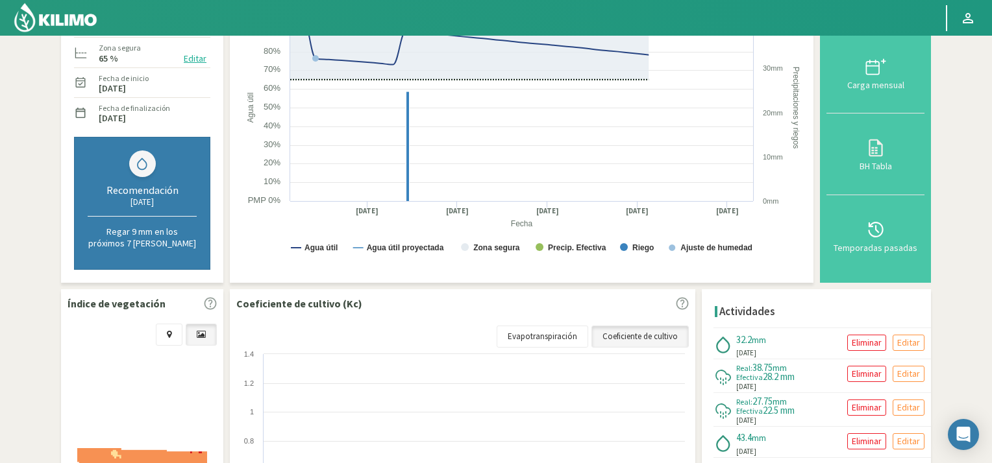
scroll to position [324, 0]
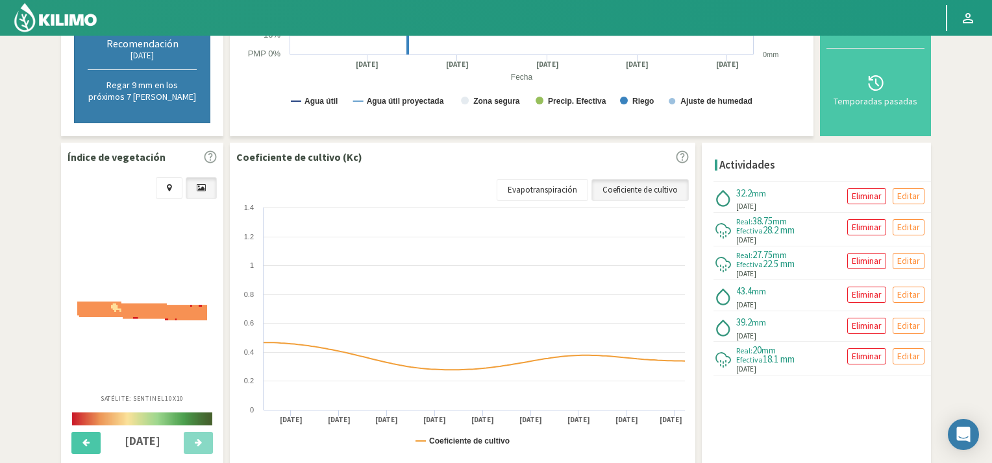
click at [967, 321] on section "Datos del sector Campo: Finca Chapanay Uva Fortuna Sector 4 Uva Red Globe Secto…" at bounding box center [496, 103] width 992 height 785
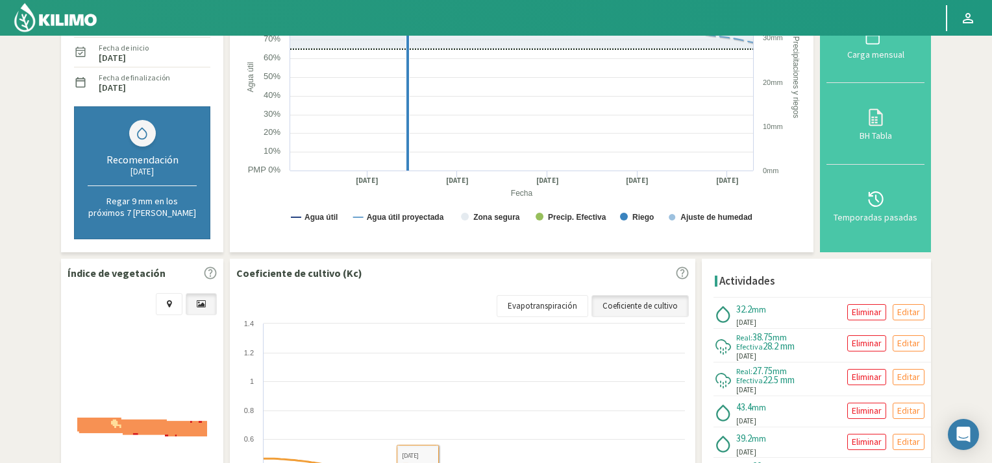
scroll to position [0, 0]
